Goal: Browse casually: Explore the website without a specific task or goal

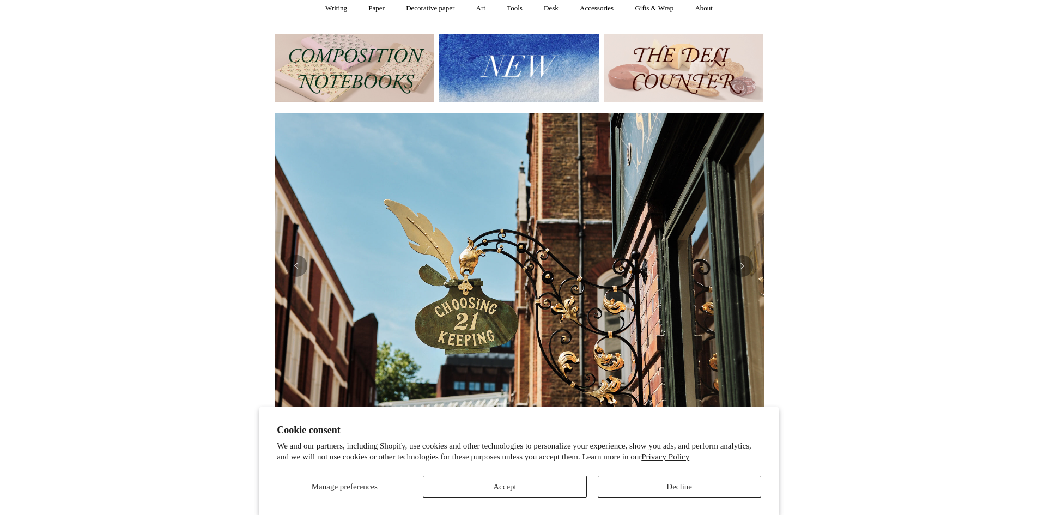
scroll to position [218, 0]
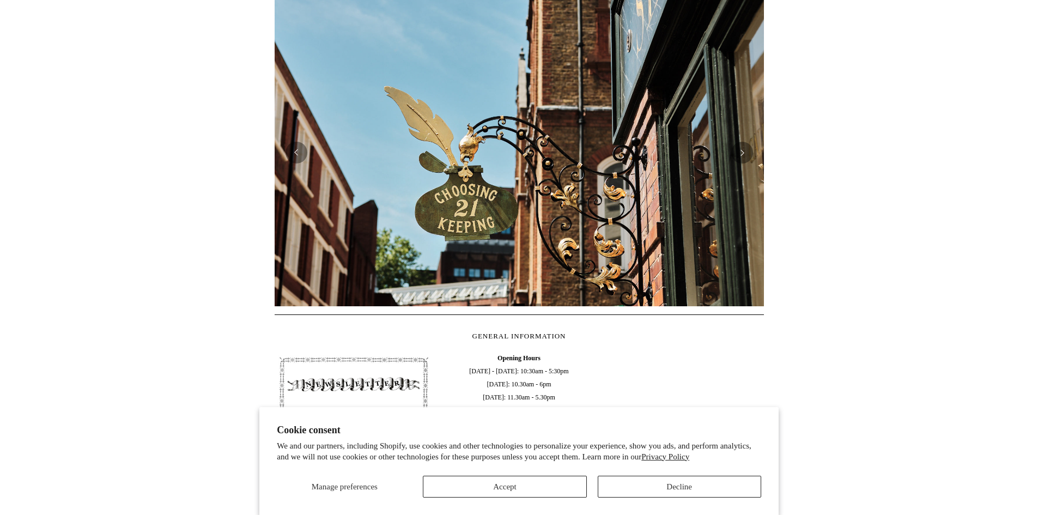
click at [753, 161] on img at bounding box center [518, 152] width 489 height 307
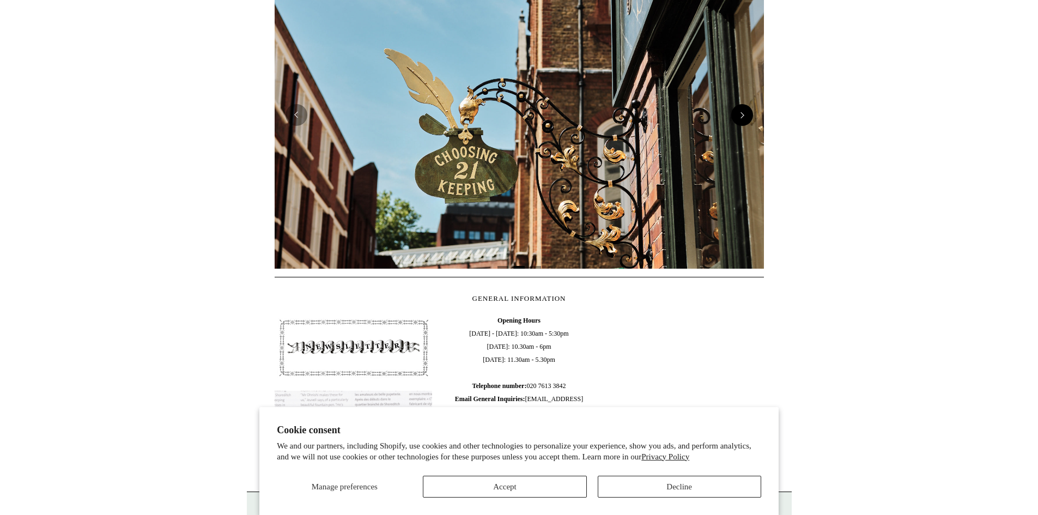
scroll to position [327, 0]
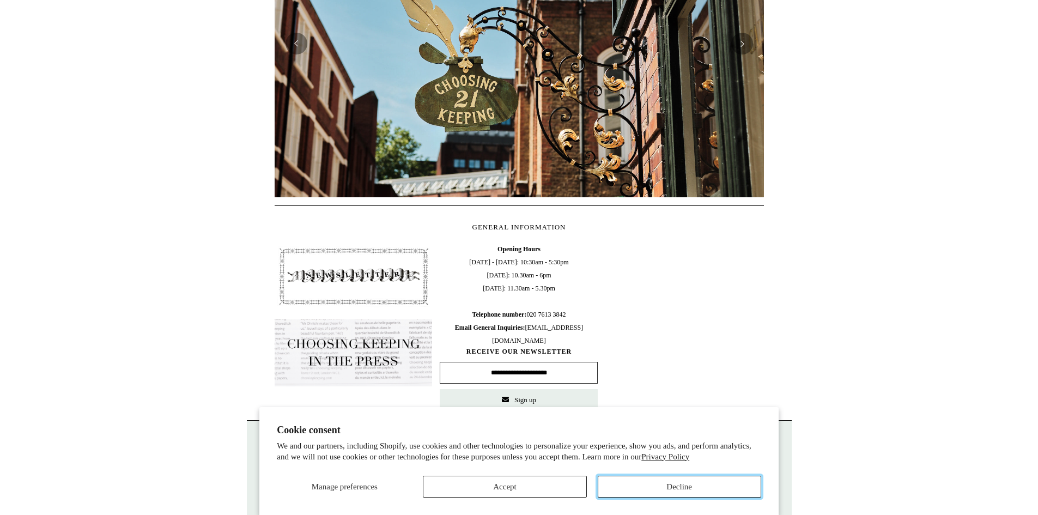
click at [681, 482] on button "Decline" at bounding box center [678, 486] width 163 height 22
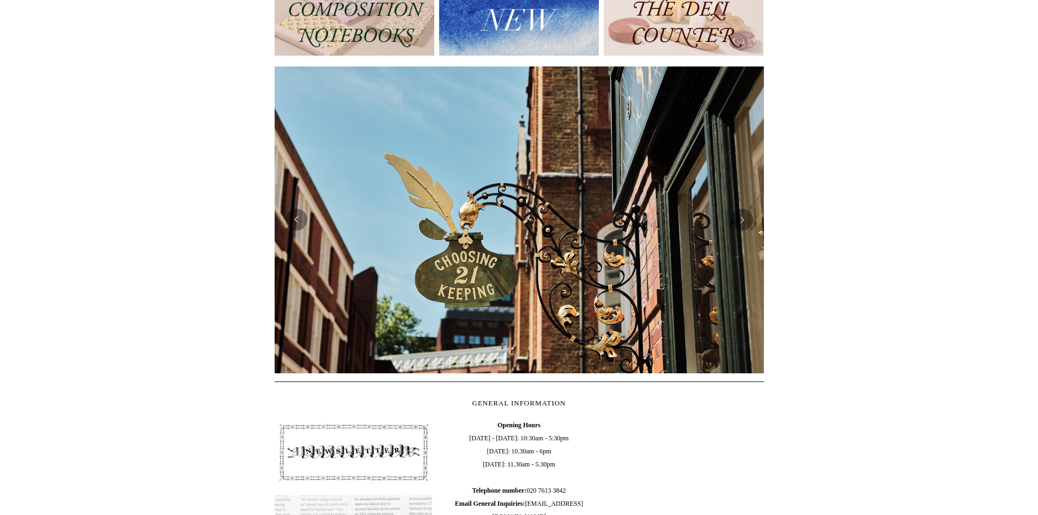
scroll to position [109, 0]
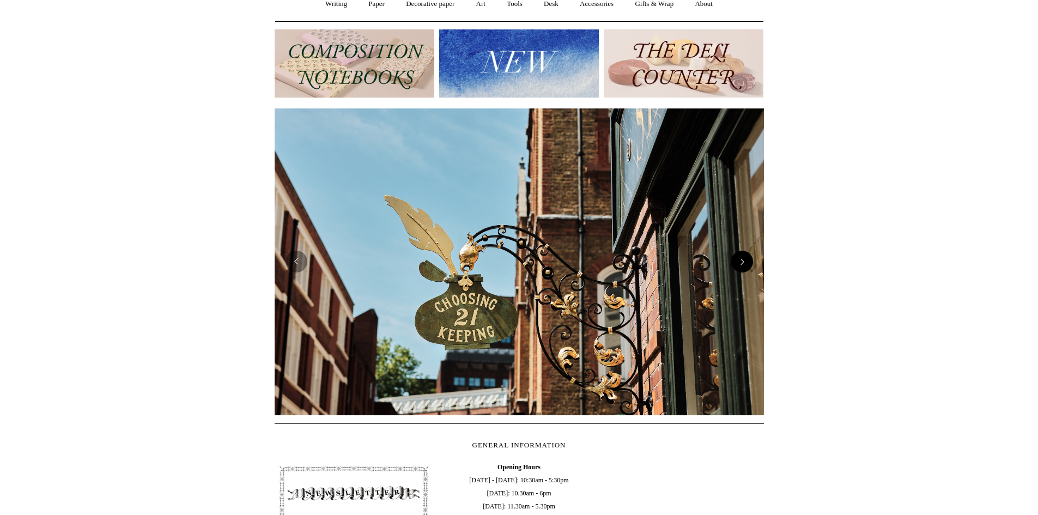
click at [746, 261] on button "Next" at bounding box center [742, 262] width 22 height 22
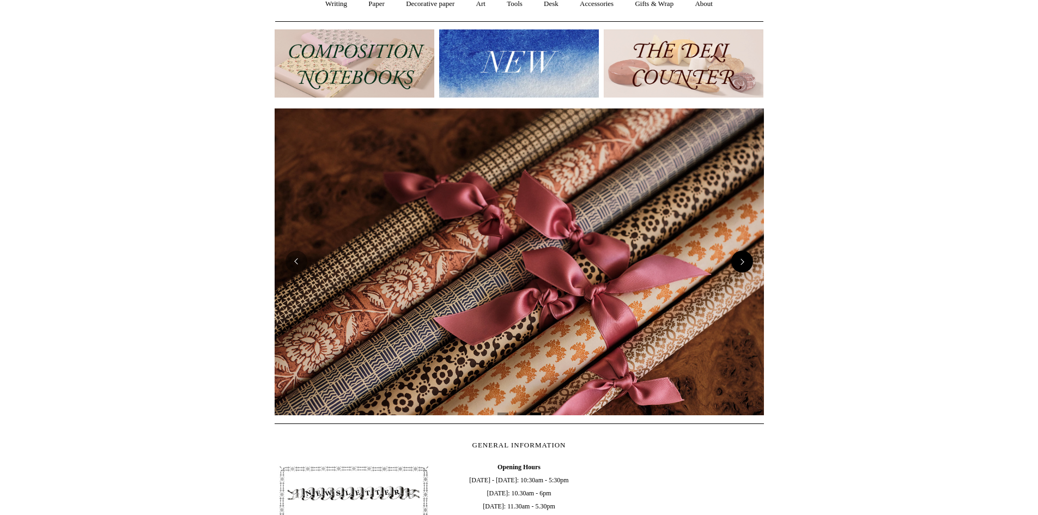
click at [746, 261] on button "Next" at bounding box center [742, 262] width 22 height 22
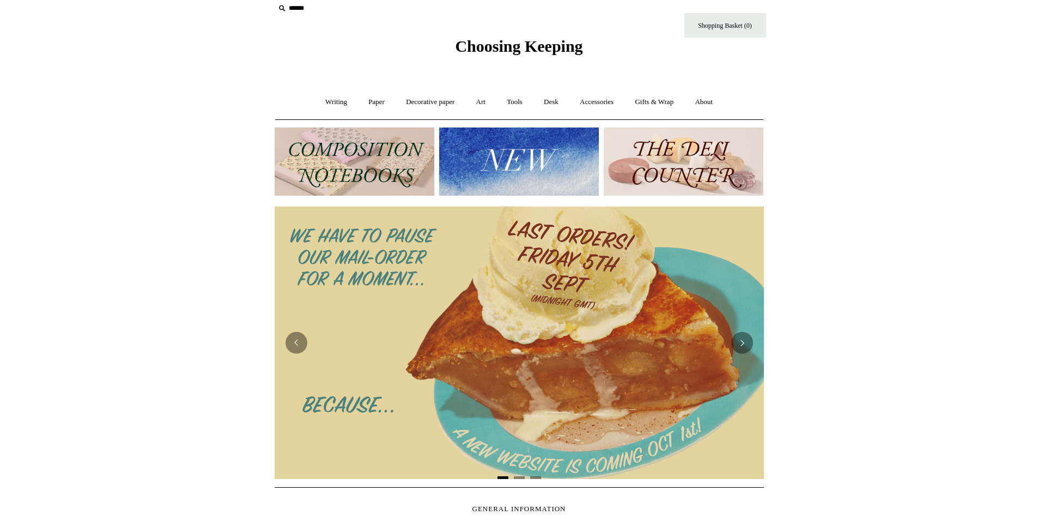
scroll to position [0, 0]
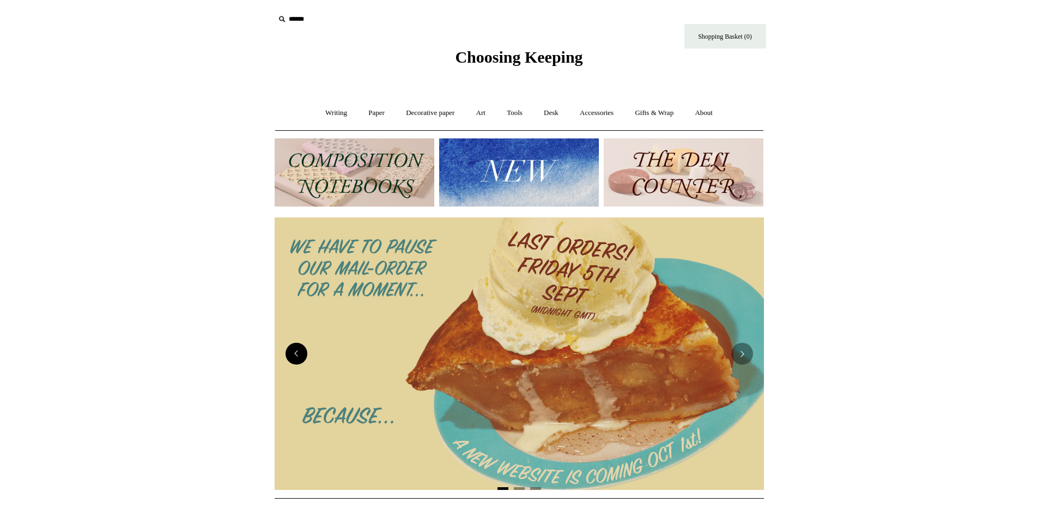
click at [299, 350] on button "Previous" at bounding box center [296, 354] width 22 height 22
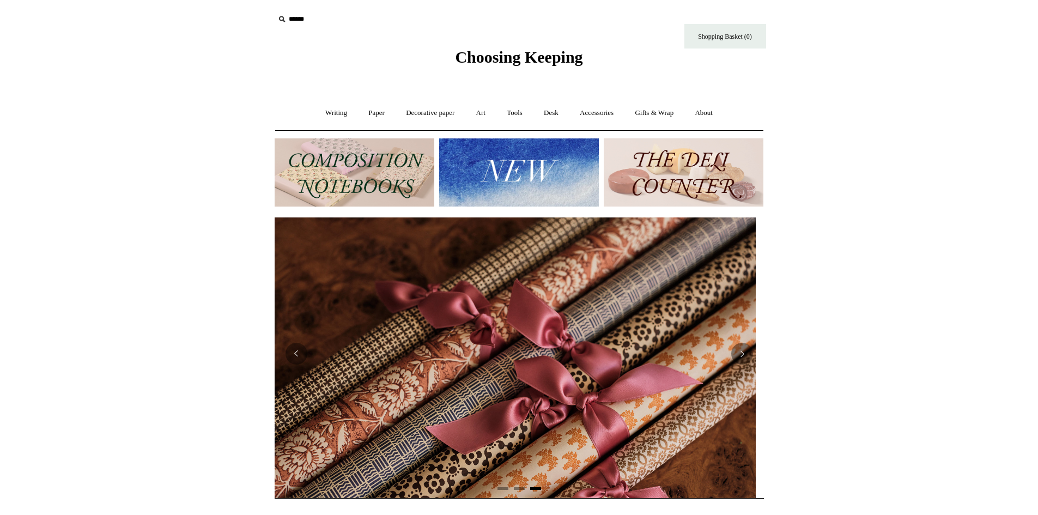
click at [684, 181] on img at bounding box center [683, 172] width 160 height 68
click at [462, 163] on img at bounding box center [519, 172] width 160 height 68
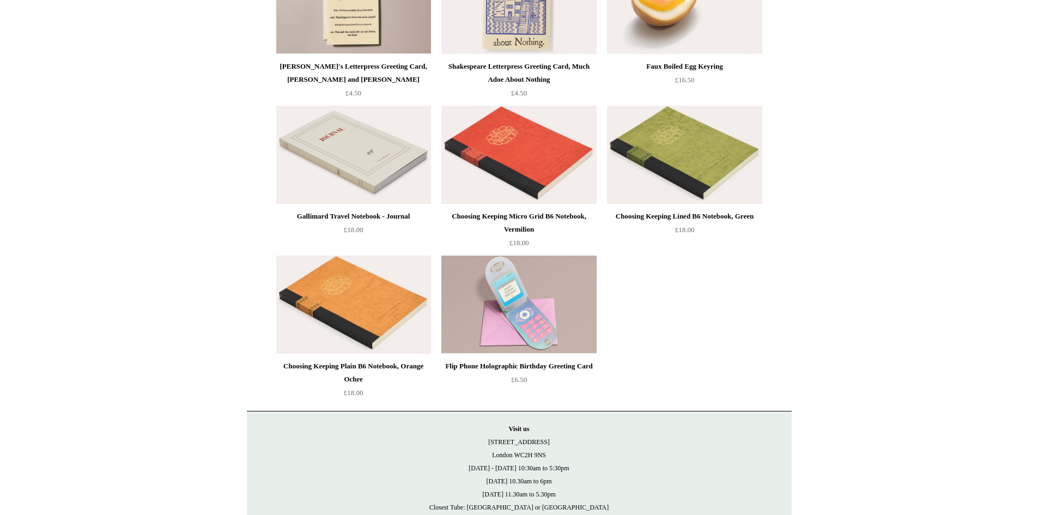
scroll to position [2342, 0]
